Goal: Find specific page/section: Find specific page/section

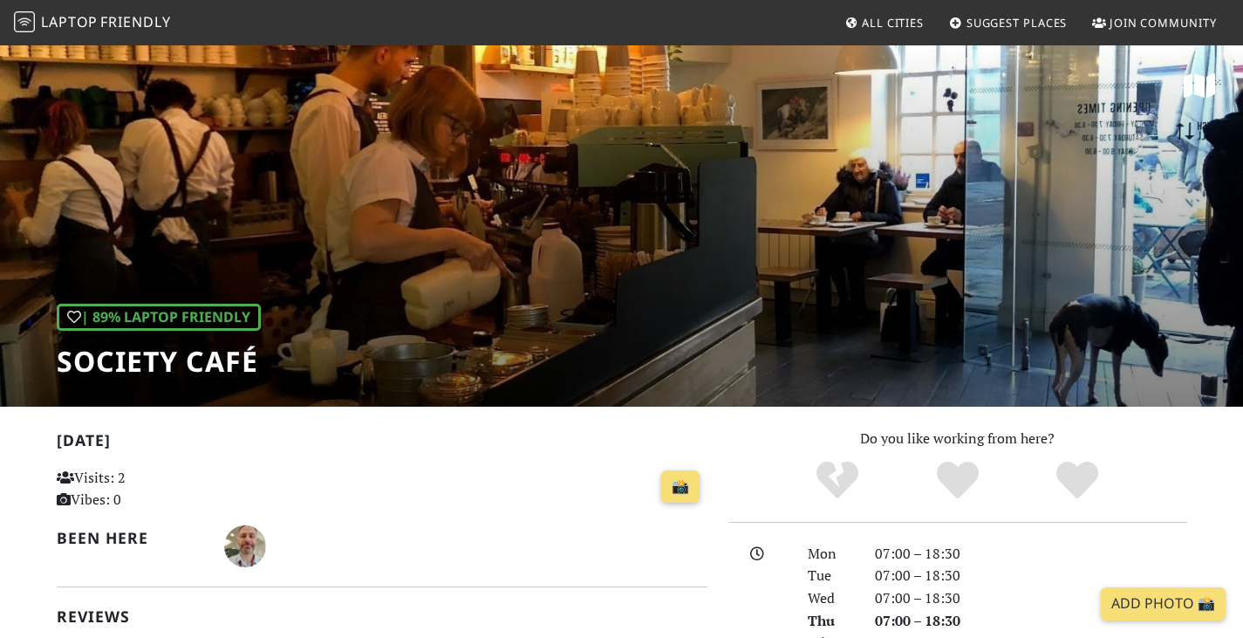
click at [126, 26] on span "Friendly" at bounding box center [135, 21] width 70 height 19
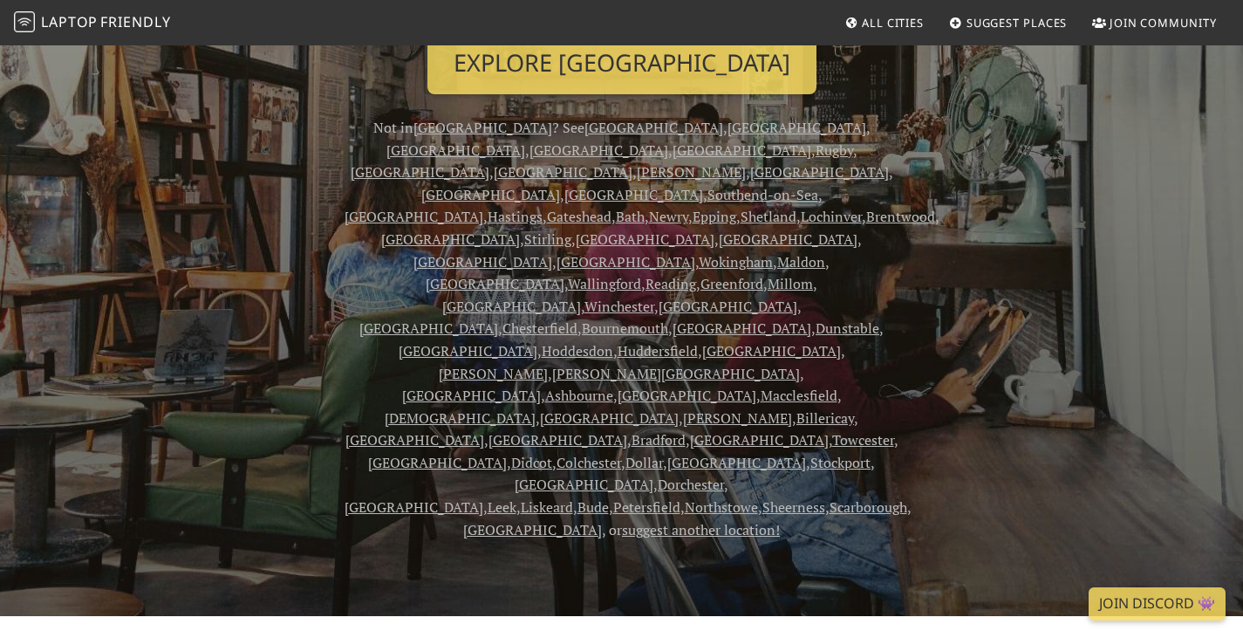
scroll to position [2305, 0]
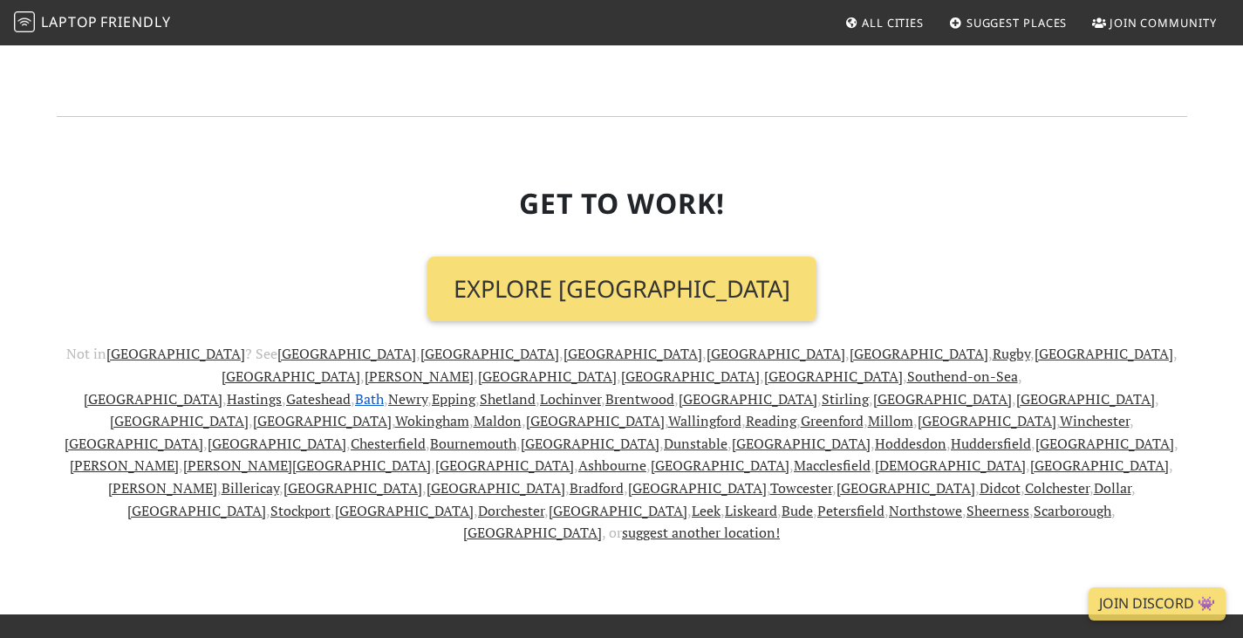
click at [355, 389] on link "Bath" at bounding box center [369, 398] width 29 height 19
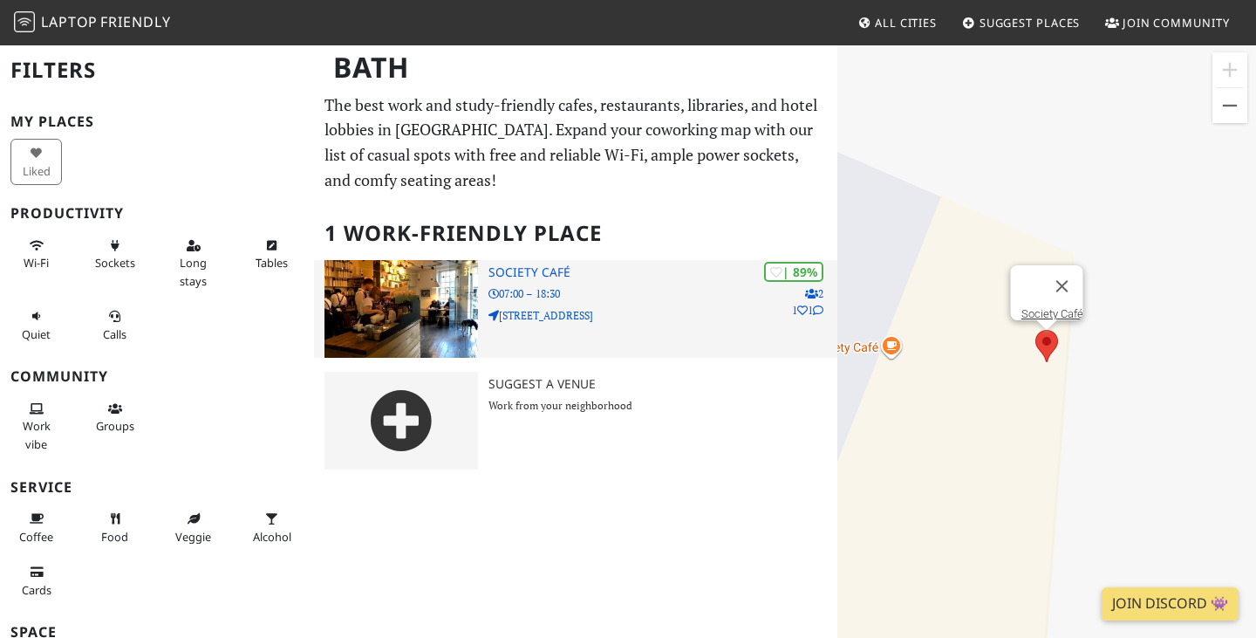
click at [509, 277] on h3 "Society Café" at bounding box center [663, 272] width 349 height 15
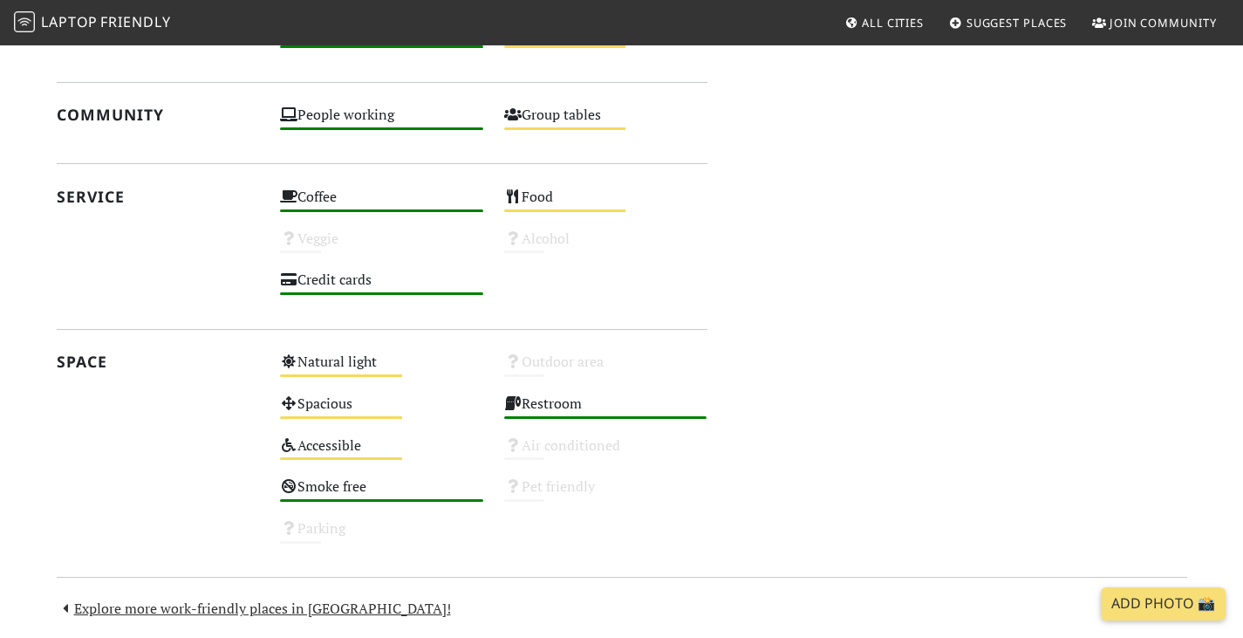
scroll to position [1343, 0]
